Goal: Feedback & Contribution: Submit feedback/report problem

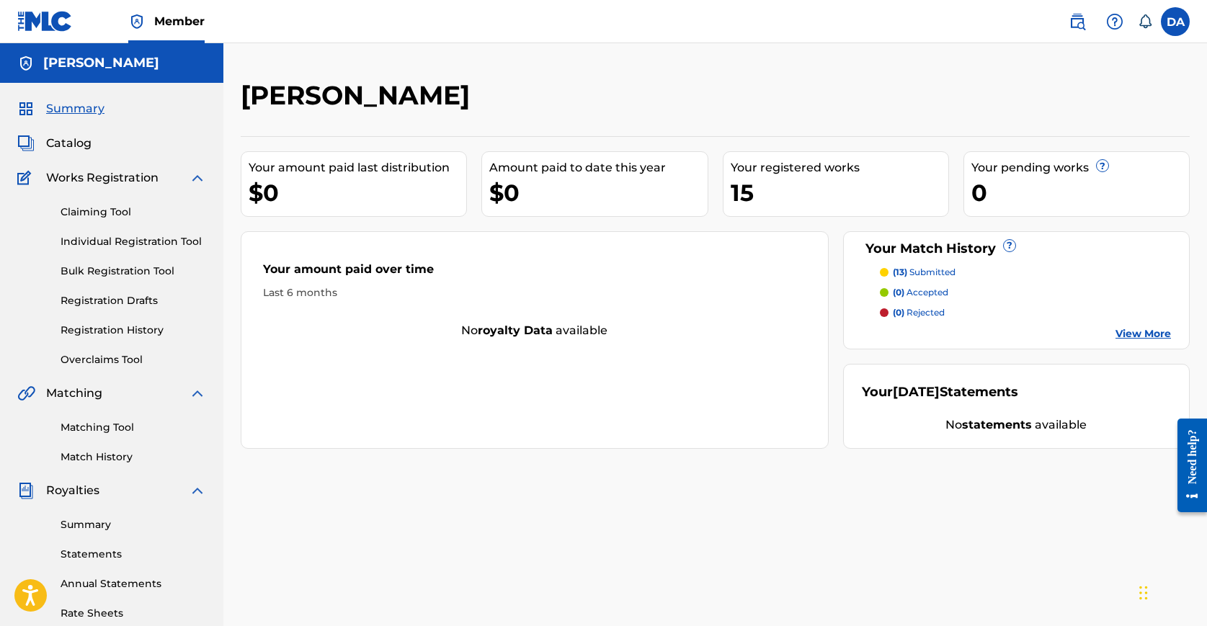
click at [1171, 30] on label at bounding box center [1174, 21] width 29 height 29
click at [1175, 22] on input "DA [PERSON_NAME] [PERSON_NAME][EMAIL_ADDRESS][DOMAIN_NAME] Notification Prefere…" at bounding box center [1175, 22] width 0 height 0
click at [909, 83] on div "[PERSON_NAME]" at bounding box center [606, 100] width 730 height 42
click at [1111, 26] on img at bounding box center [1114, 21] width 17 height 17
click at [1107, 62] on link "Contact us" at bounding box center [1114, 60] width 122 height 35
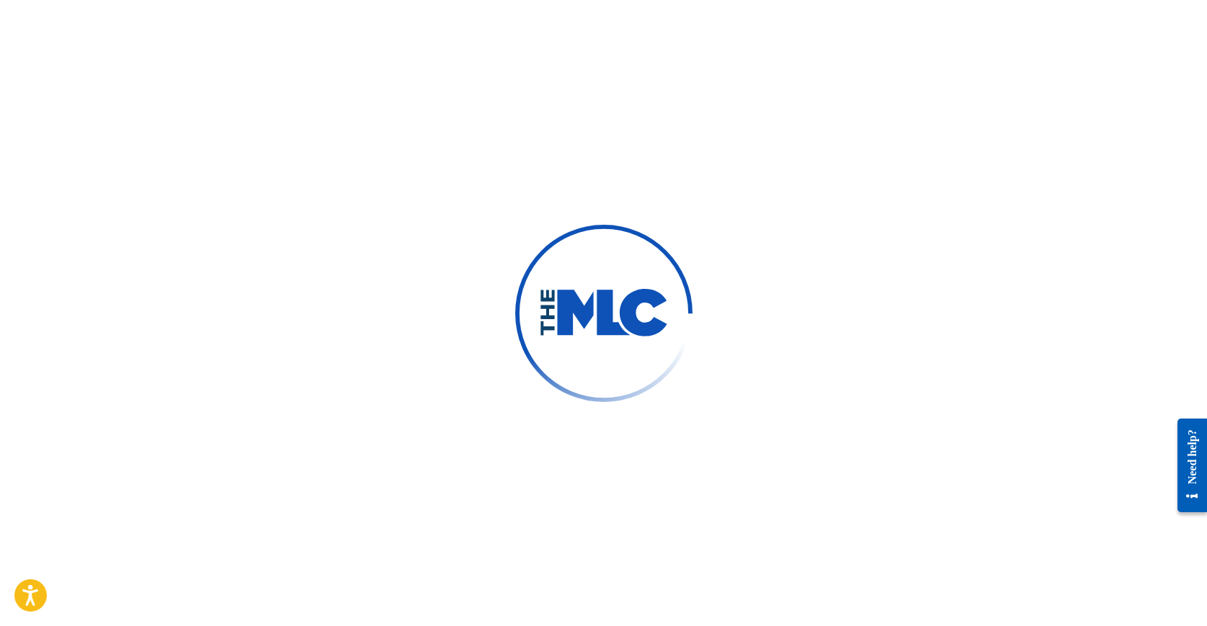
type input "[PERSON_NAME]"
type input "[EMAIL_ADDRESS][DOMAIN_NAME]"
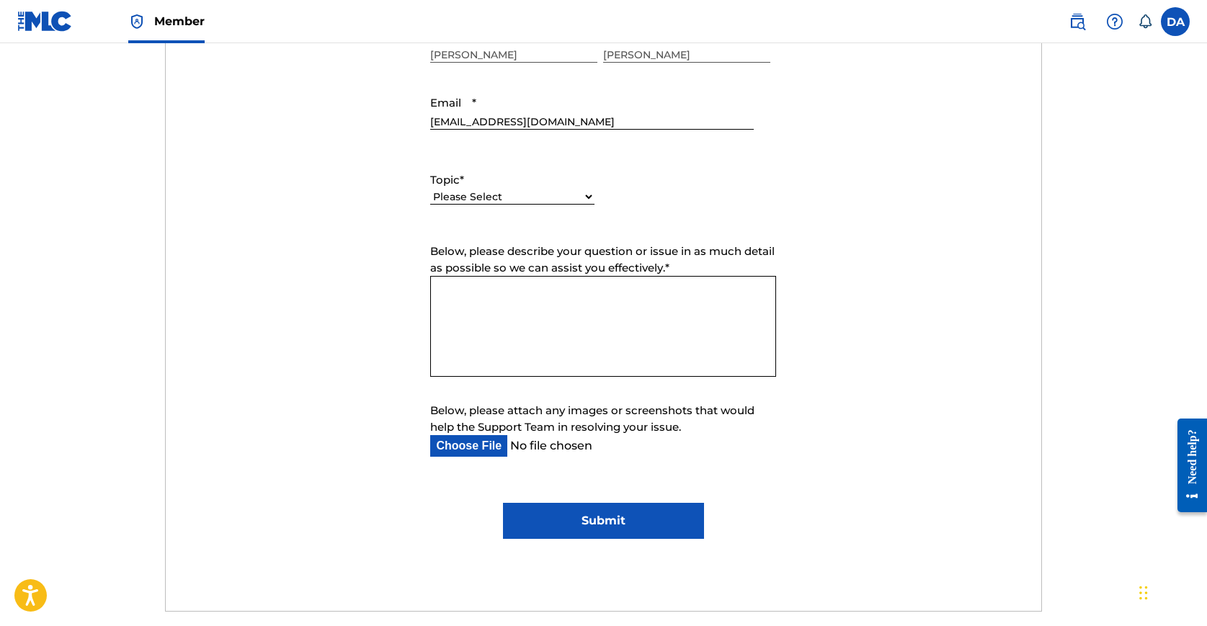
scroll to position [630, 0]
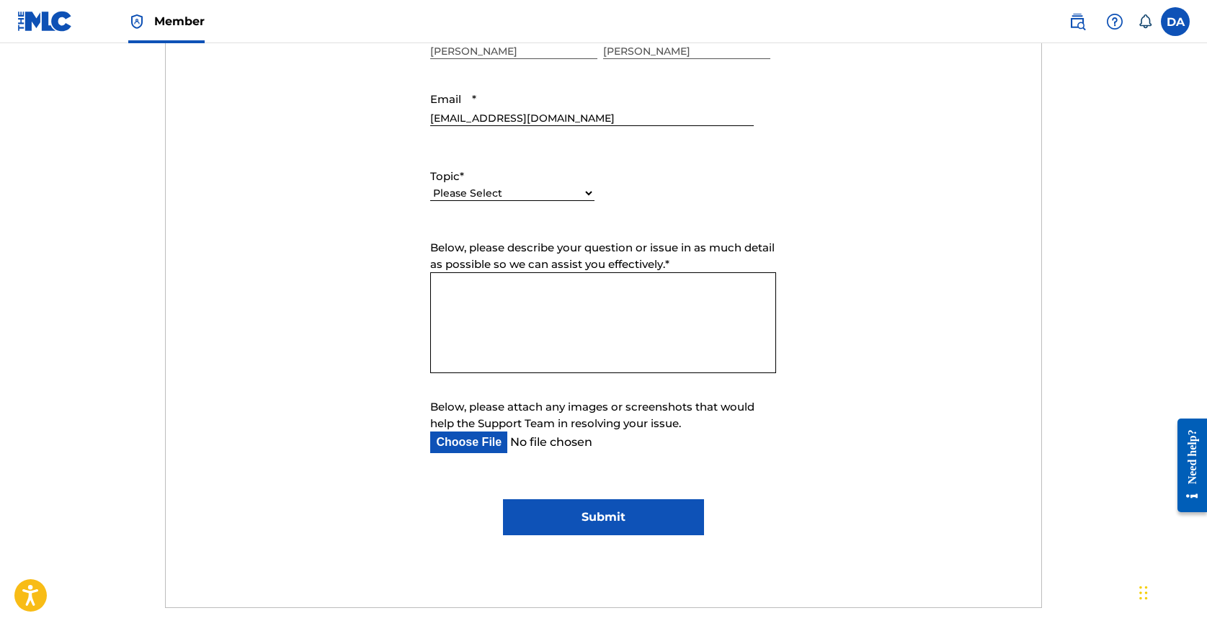
click at [542, 192] on select "Please Select I need help with my account I need help with managing my catalog …" at bounding box center [512, 193] width 164 height 15
click at [430, 186] on select "Please Select I need help with my account I need help with managing my catalog …" at bounding box center [512, 193] width 164 height 15
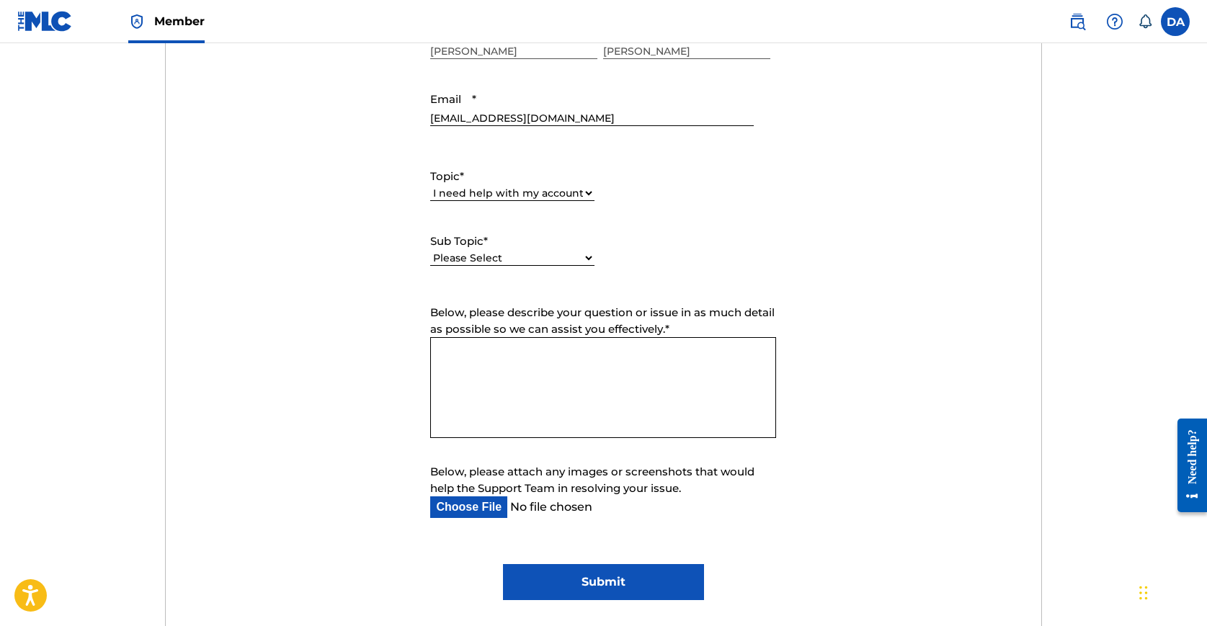
click at [580, 259] on select "Please Select I need help with my user account I can't log in to my user accoun…" at bounding box center [512, 258] width 164 height 15
click at [556, 194] on select "Please Select I need help with my account I need help with managing my catalog …" at bounding box center [512, 193] width 164 height 15
select select "I need help with managing my catalog"
click at [430, 186] on select "Please Select I need help with my account I need help with managing my catalog …" at bounding box center [512, 193] width 164 height 15
click at [550, 254] on select "Please Select I need help with CWR I need help registering my work(s) in The ML…" at bounding box center [512, 258] width 164 height 15
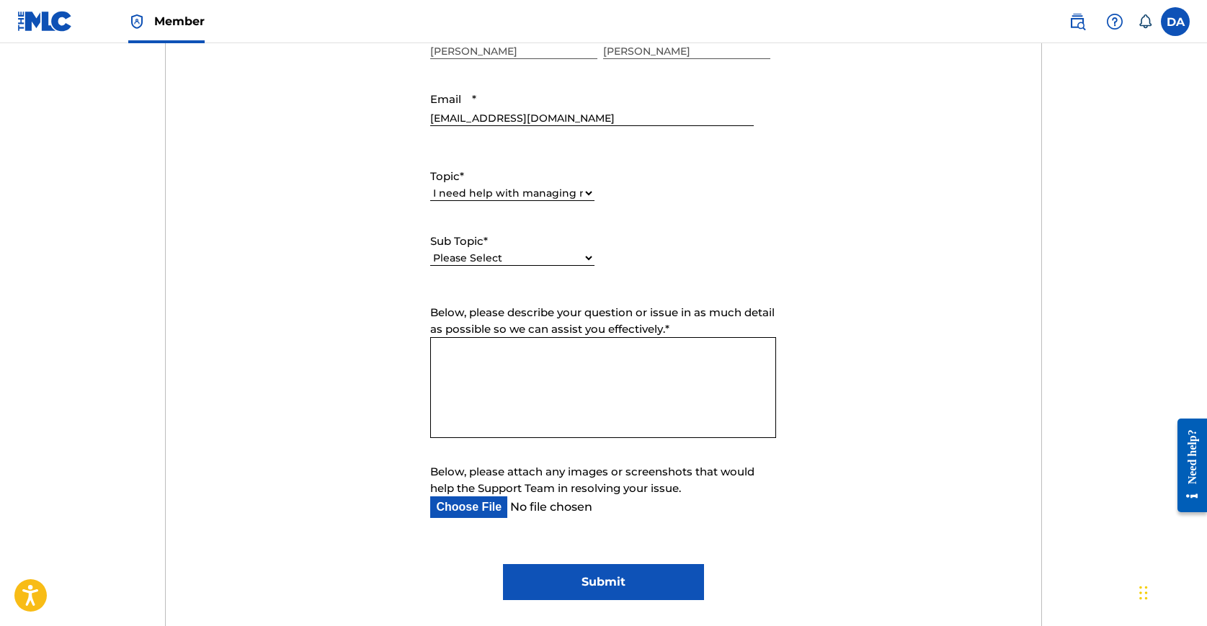
select select "I need help with the Matching Tool"
click at [430, 251] on select "Please Select I need help with CWR I need help registering my work(s) in The ML…" at bounding box center [512, 258] width 164 height 15
click at [535, 359] on textarea "Below, please describe your question or issue in as much detail as possible so …" at bounding box center [603, 387] width 346 height 101
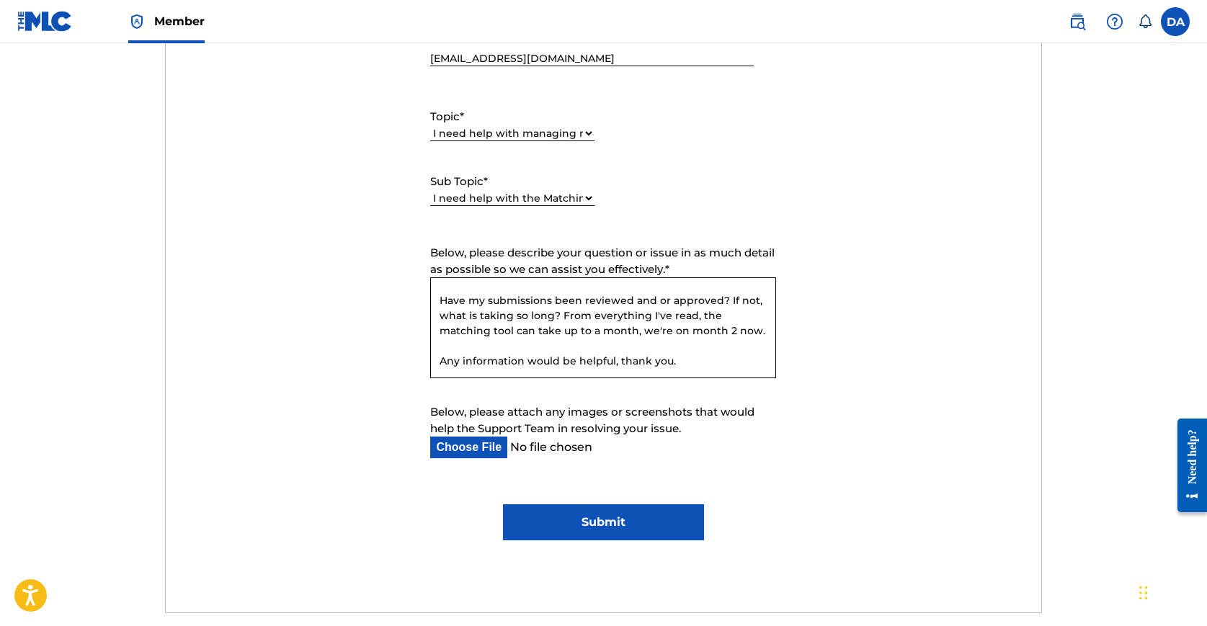
scroll to position [810, 0]
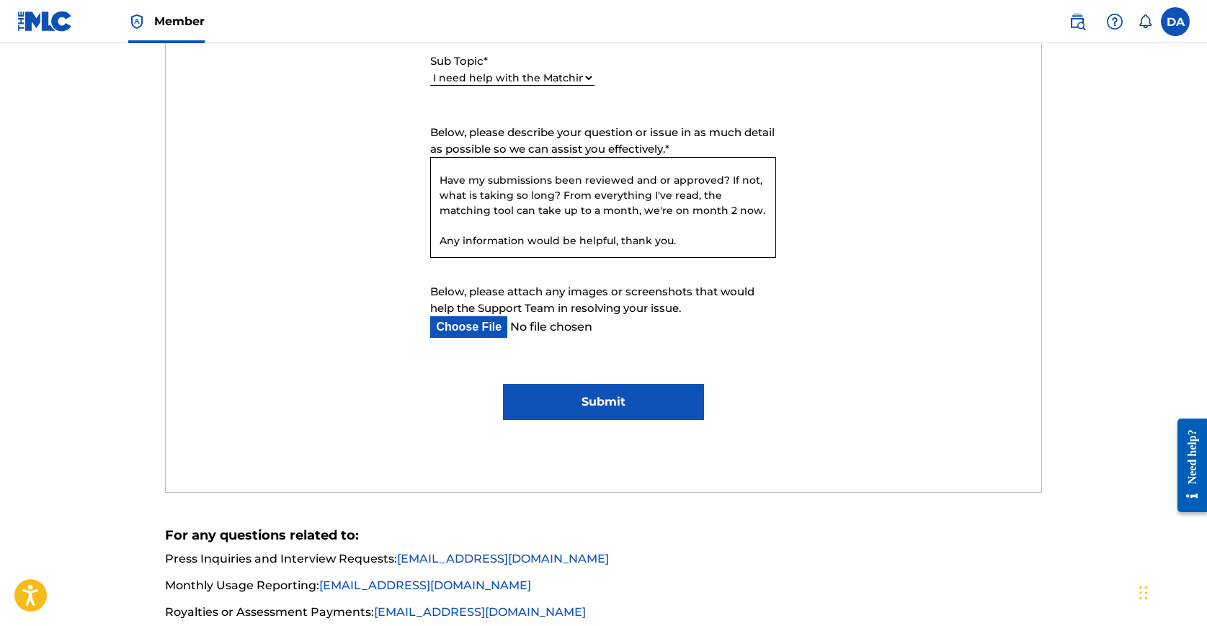
type textarea "Hello, I've reached out last month regarding the submissions on my account. I w…"
click at [624, 399] on input "Submit" at bounding box center [603, 402] width 201 height 36
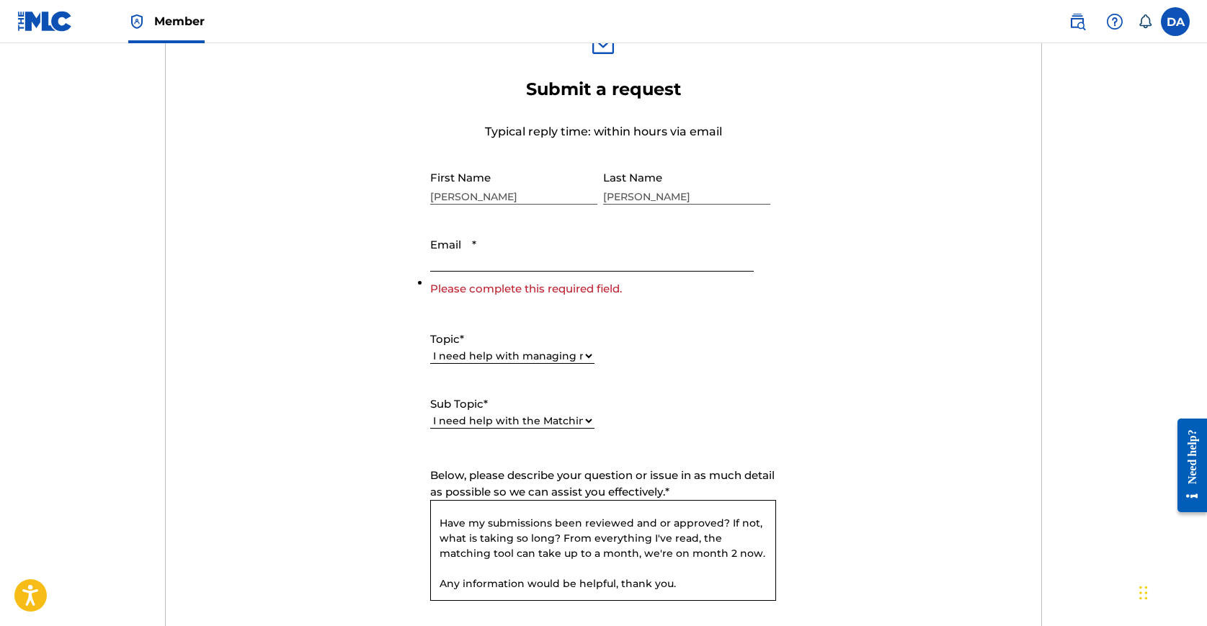
scroll to position [467, 0]
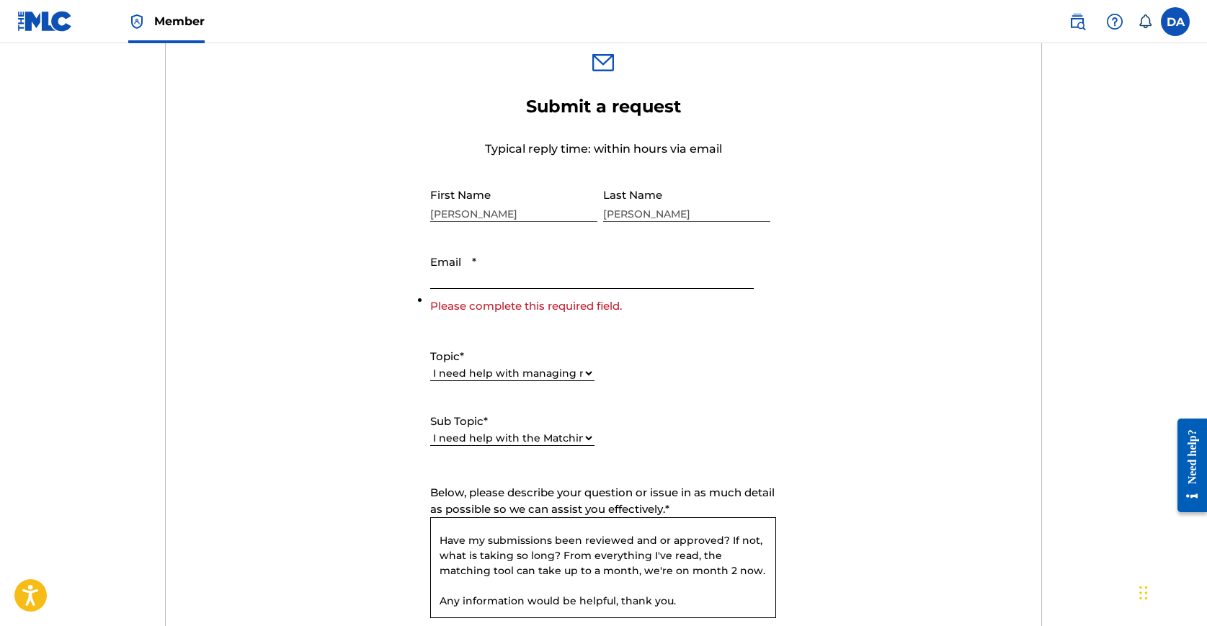
click at [455, 262] on input "Email *" at bounding box center [591, 268] width 323 height 41
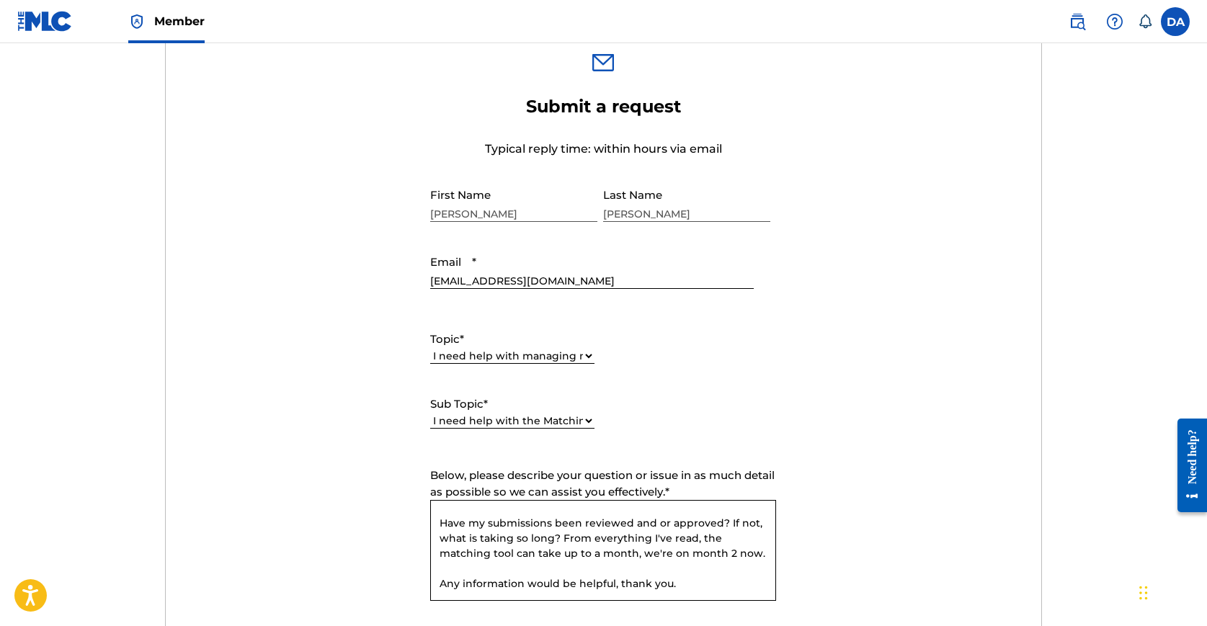
type input "[EMAIL_ADDRESS][DOMAIN_NAME]"
click at [233, 290] on form "Submit a request Typical reply time: within hours via email First Name [PERSON_…" at bounding box center [603, 429] width 875 height 667
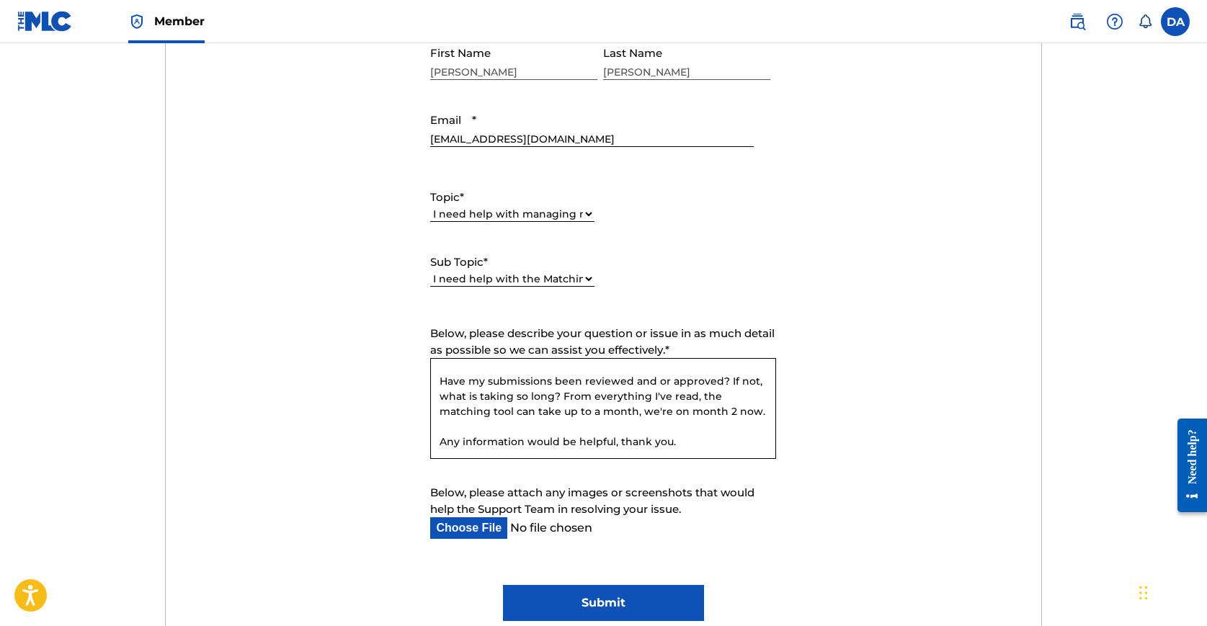
scroll to position [828, 0]
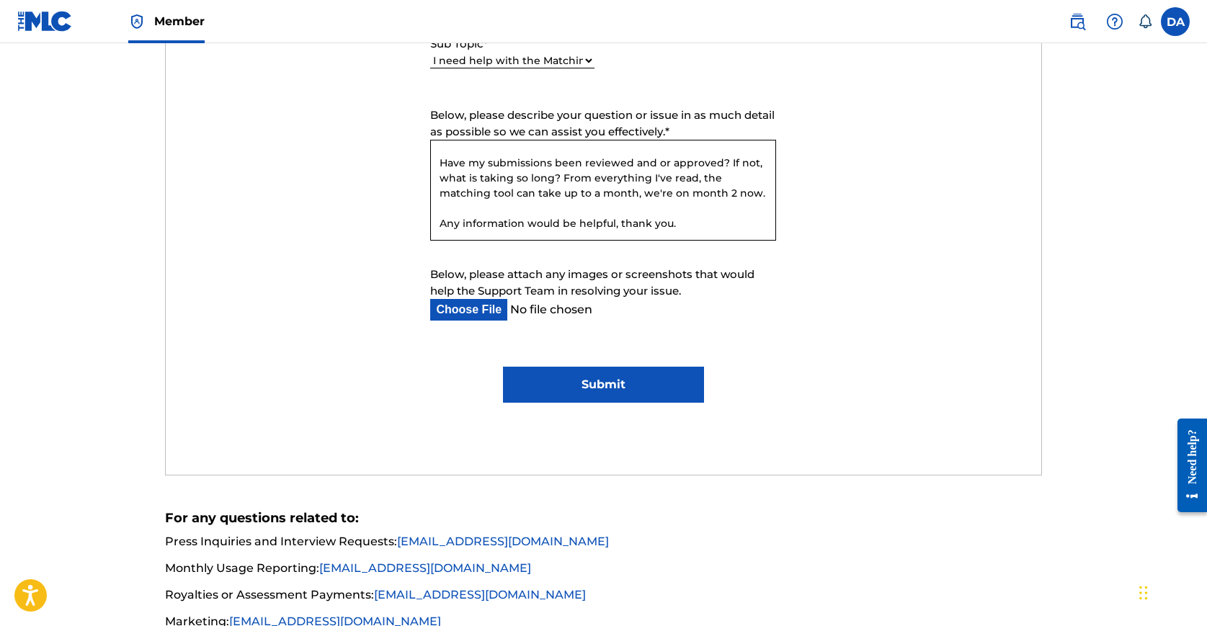
click at [595, 383] on input "Submit" at bounding box center [603, 385] width 201 height 36
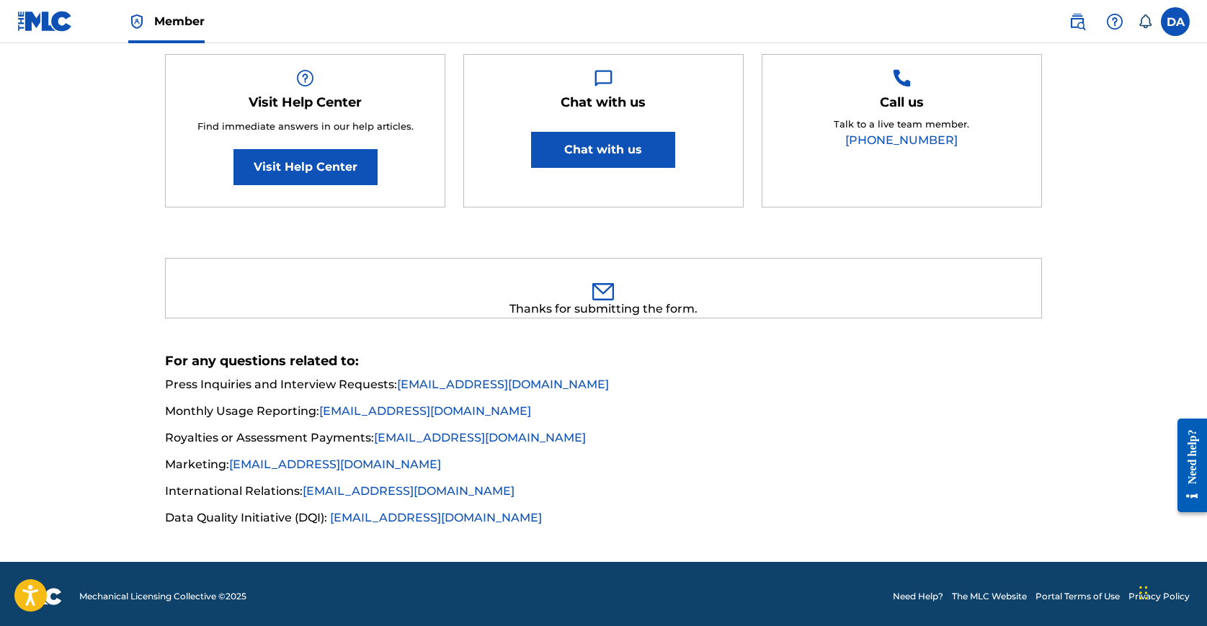
scroll to position [0, 0]
